Goal: Information Seeking & Learning: Learn about a topic

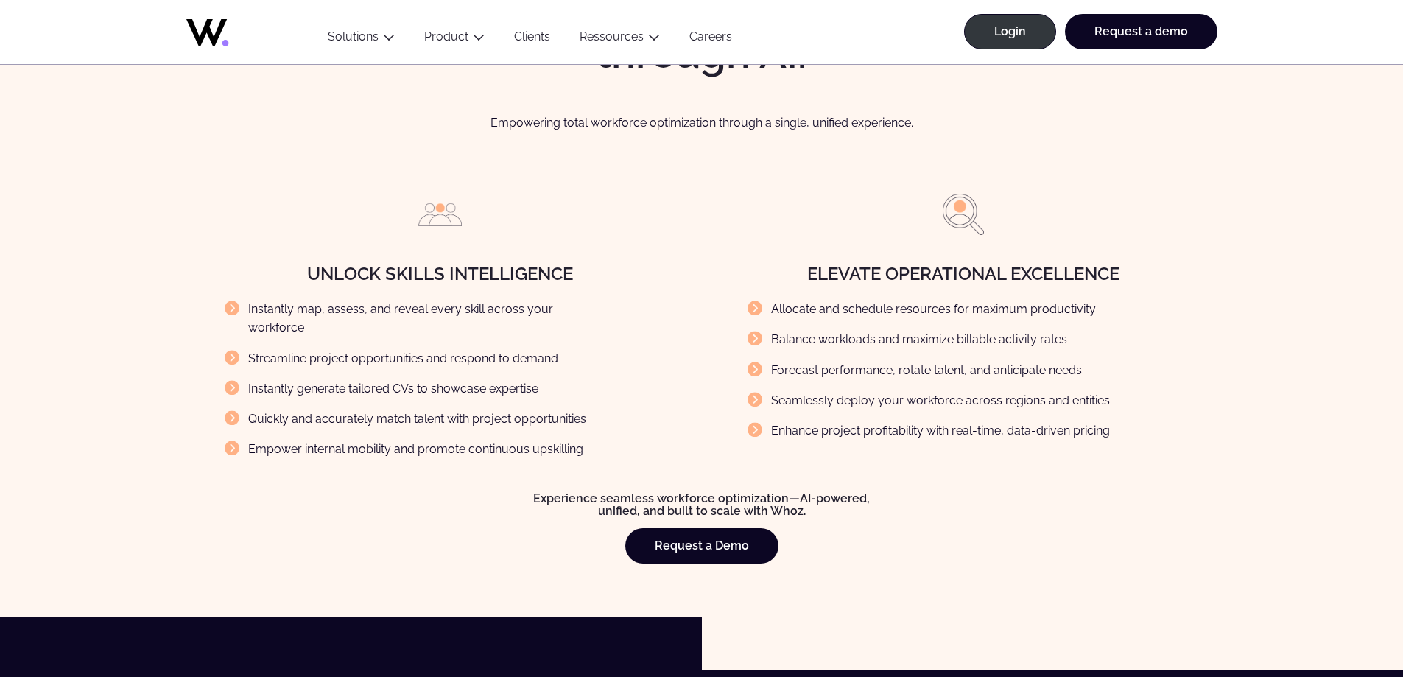
scroll to position [1621, 0]
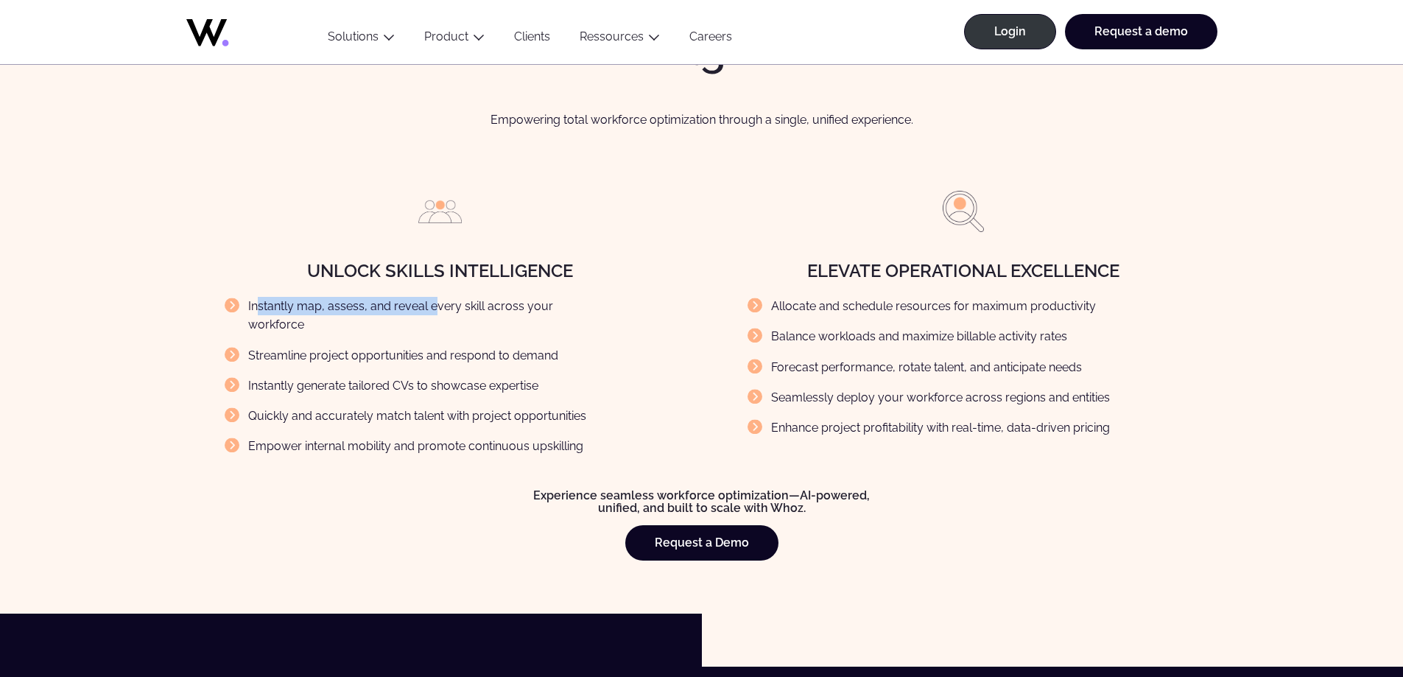
drag, startPoint x: 257, startPoint y: 299, endPoint x: 432, endPoint y: 309, distance: 175.6
click at [432, 309] on li "Instantly map, assess, and reveal every skill across your workforce" at bounding box center [417, 316] width 385 height 38
drag, startPoint x: 330, startPoint y: 309, endPoint x: 566, endPoint y: 306, distance: 236.5
click at [566, 306] on li "Instantly map, assess, and reveal every skill across your workforce" at bounding box center [417, 316] width 385 height 38
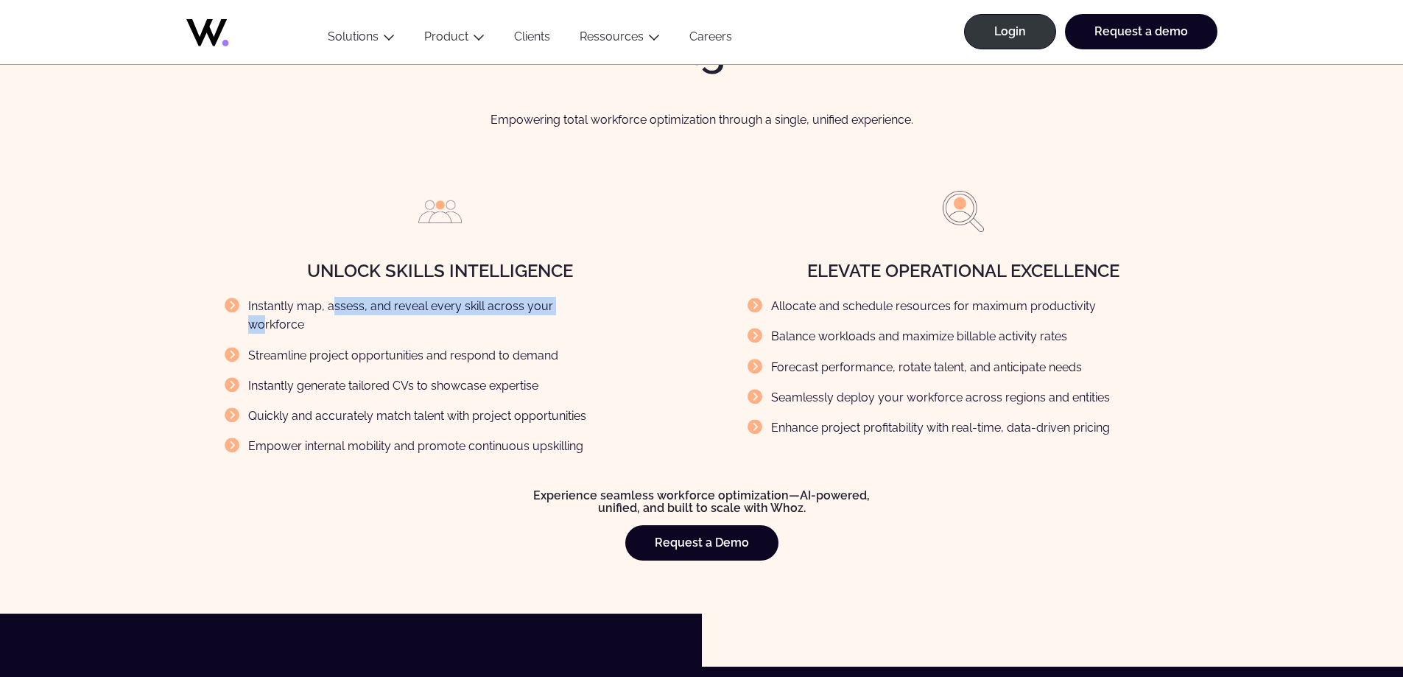
click at [566, 306] on li "Instantly map, assess, and reveal every skill across your workforce" at bounding box center [417, 316] width 385 height 38
drag, startPoint x: 284, startPoint y: 331, endPoint x: 480, endPoint y: 333, distance: 195.9
click at [480, 346] on li "Streamline project opportunities and respond to demand" at bounding box center [417, 355] width 385 height 18
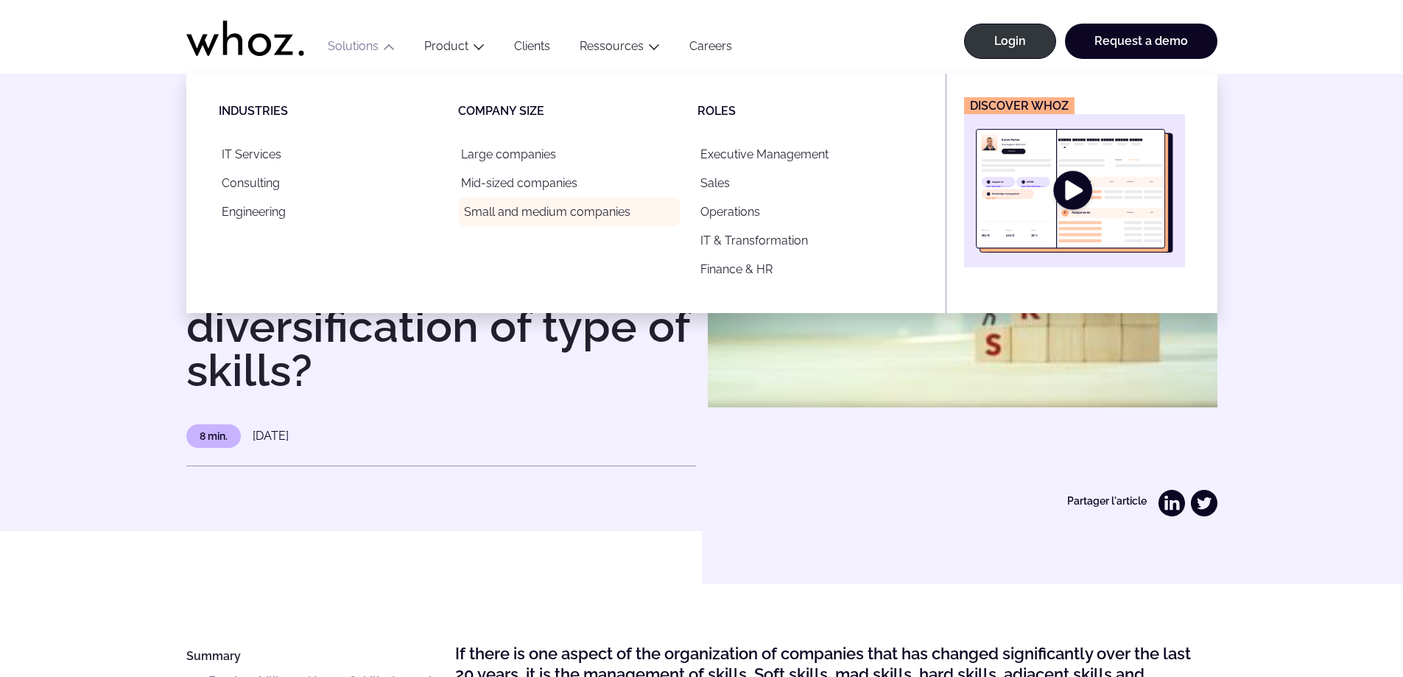
click at [519, 215] on link "Small and medium companies" at bounding box center [569, 211] width 222 height 29
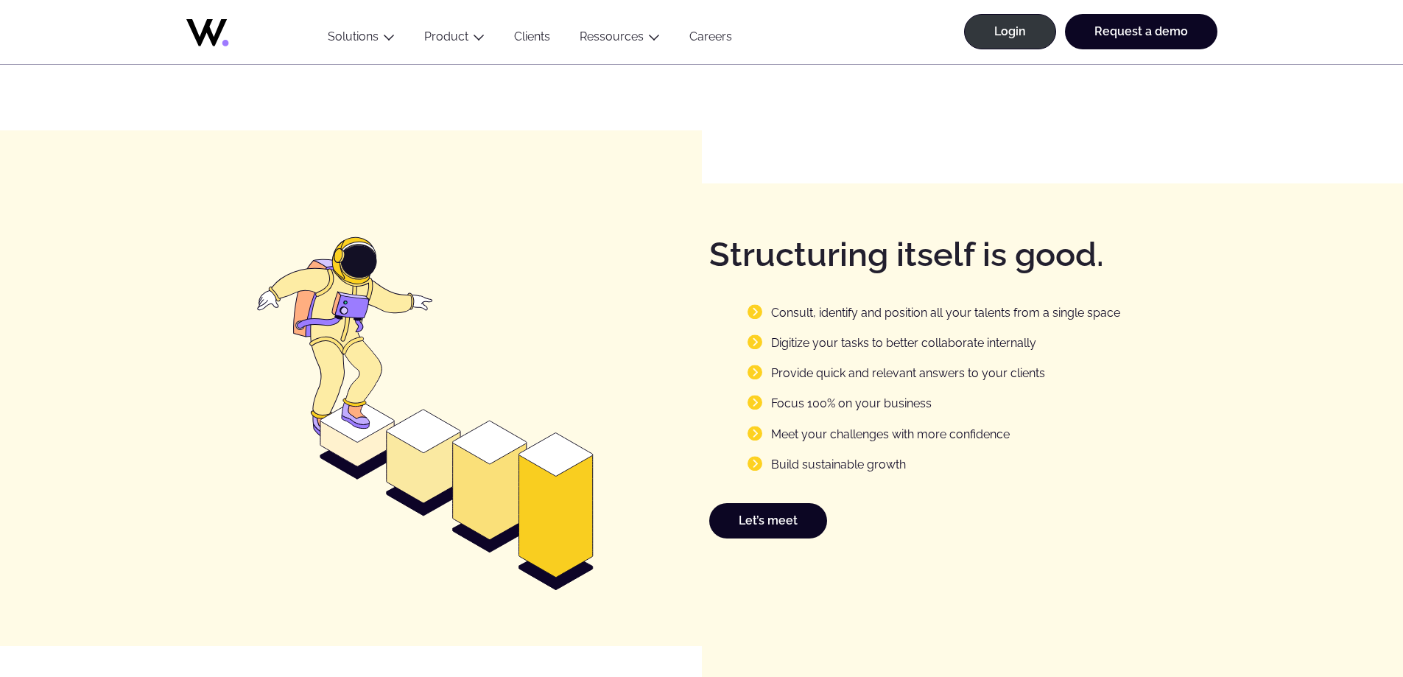
scroll to position [1989, 0]
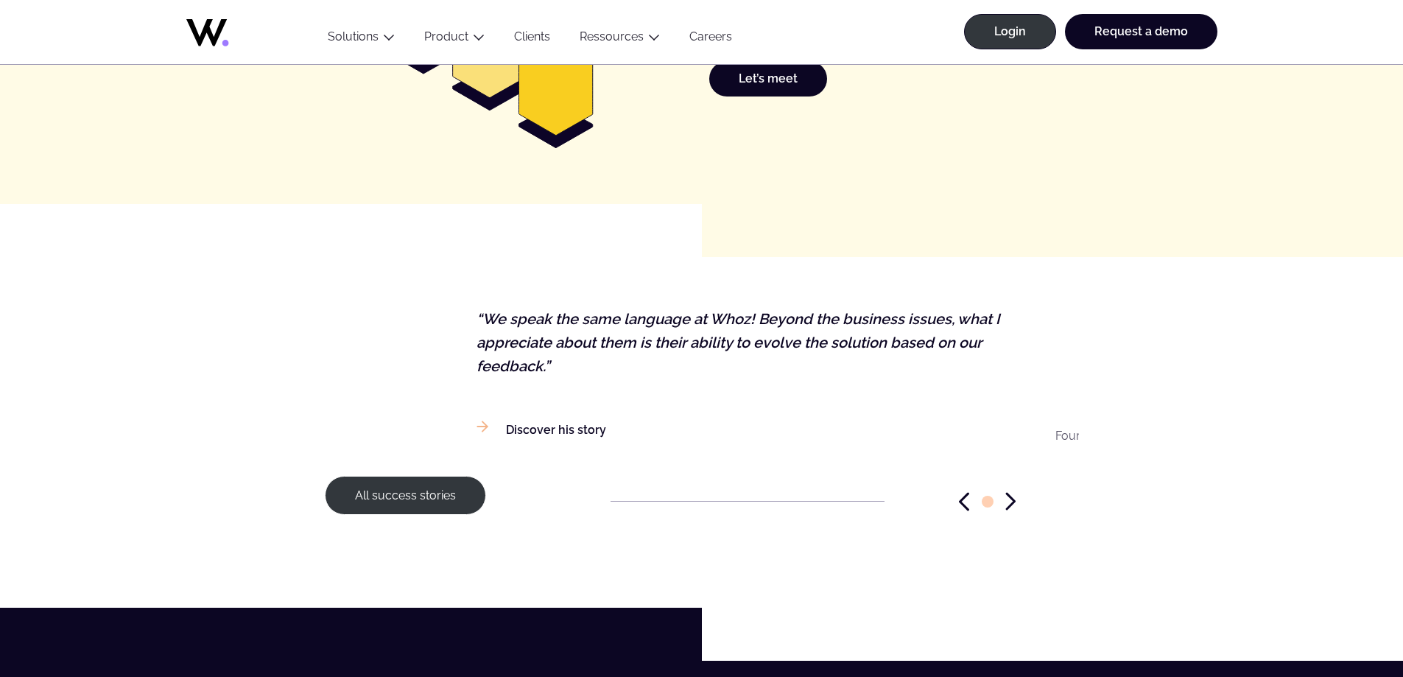
click at [477, 308] on p "“We speak the same language at Whoz! Beyond the business issues, what I appreci…" at bounding box center [755, 343] width 557 height 70
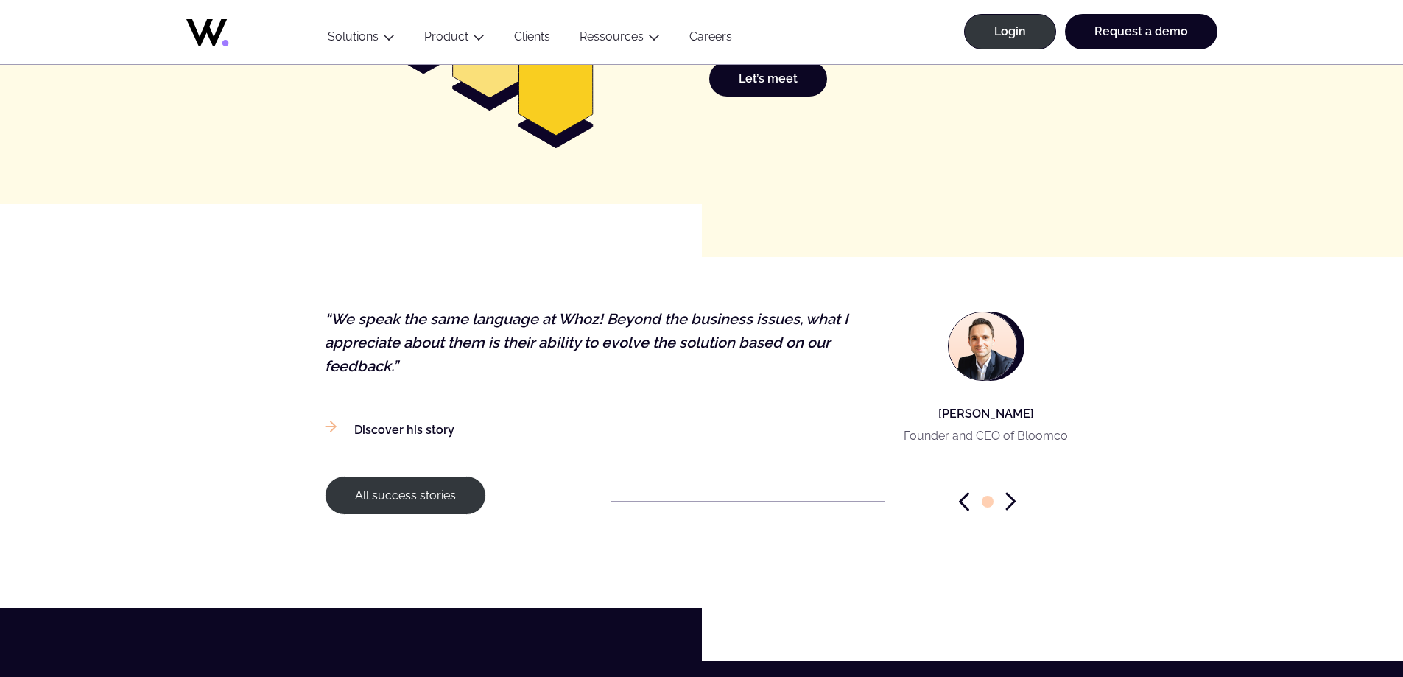
click at [1013, 494] on icon "Next slide" at bounding box center [1010, 501] width 7 height 15
click at [1012, 494] on icon "Next slide" at bounding box center [1010, 501] width 7 height 15
click at [440, 476] on link "All success stories" at bounding box center [405, 495] width 161 height 39
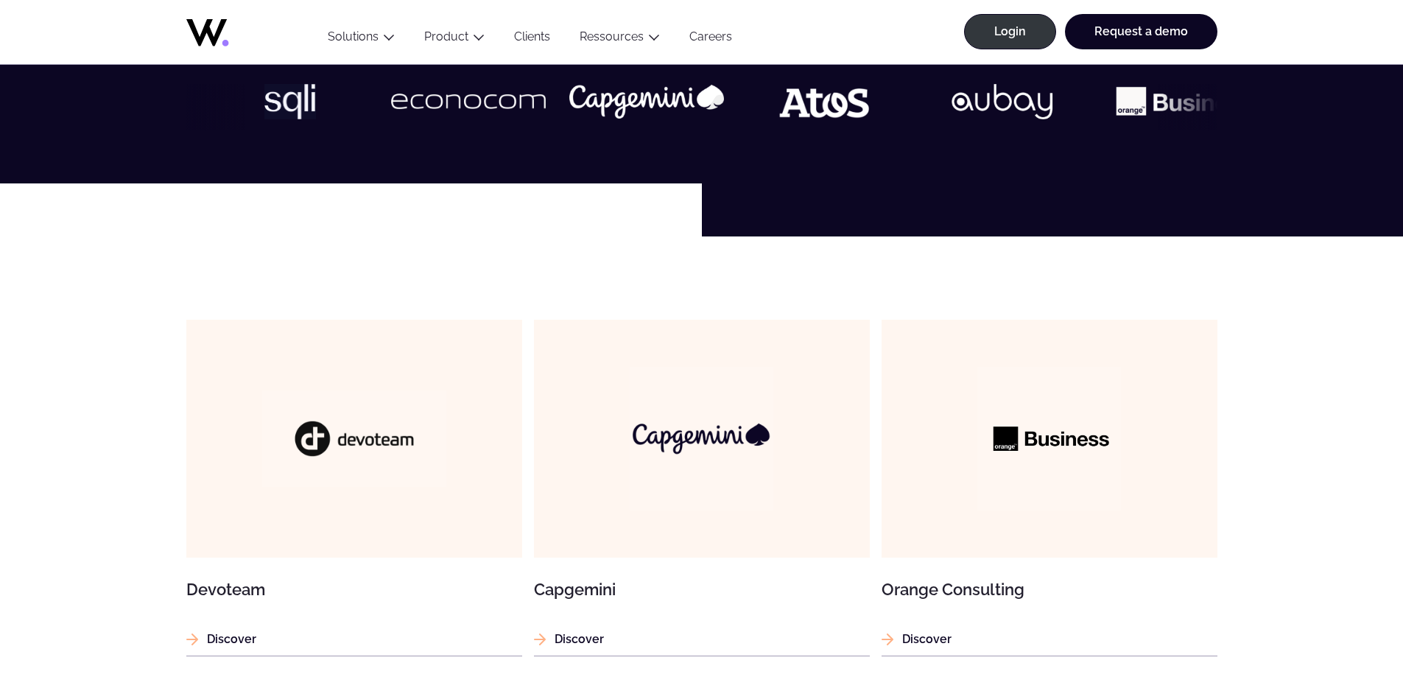
scroll to position [810, 0]
